Goal: Check status: Check status

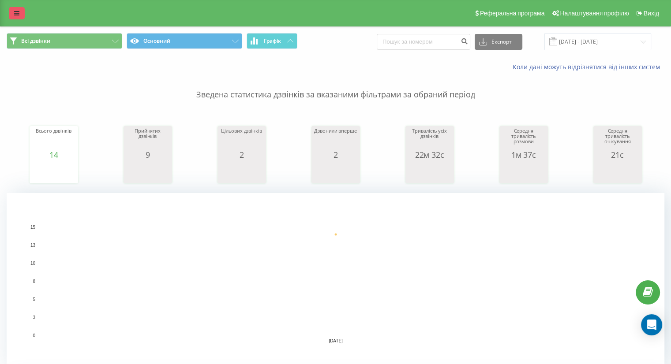
drag, startPoint x: 0, startPoint y: 0, endPoint x: 13, endPoint y: 12, distance: 17.5
click at [13, 12] on link at bounding box center [17, 13] width 16 height 12
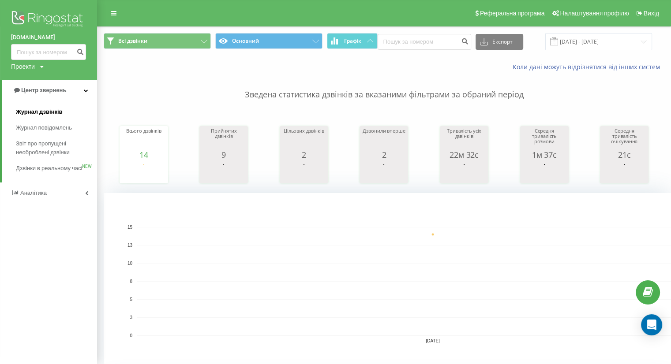
click at [38, 113] on span "Журнал дзвінків" at bounding box center [39, 112] width 47 height 9
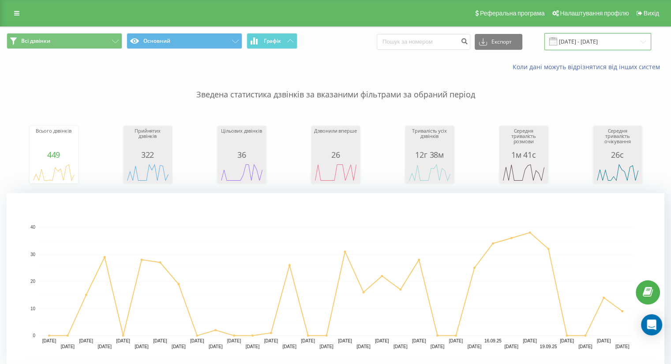
click at [585, 42] on input "[DATE] - [DATE]" at bounding box center [598, 41] width 107 height 17
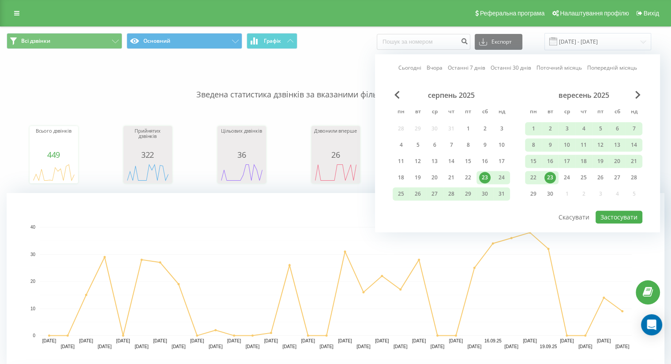
click at [550, 179] on div "23" at bounding box center [550, 177] width 11 height 11
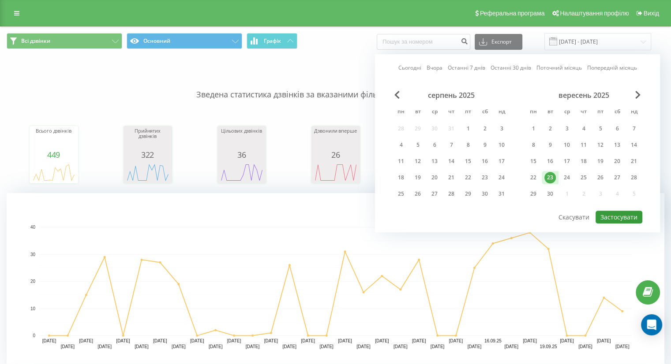
click at [612, 211] on button "Застосувати" at bounding box center [619, 217] width 47 height 13
type input "[DATE] - [DATE]"
